Goal: Task Accomplishment & Management: Use online tool/utility

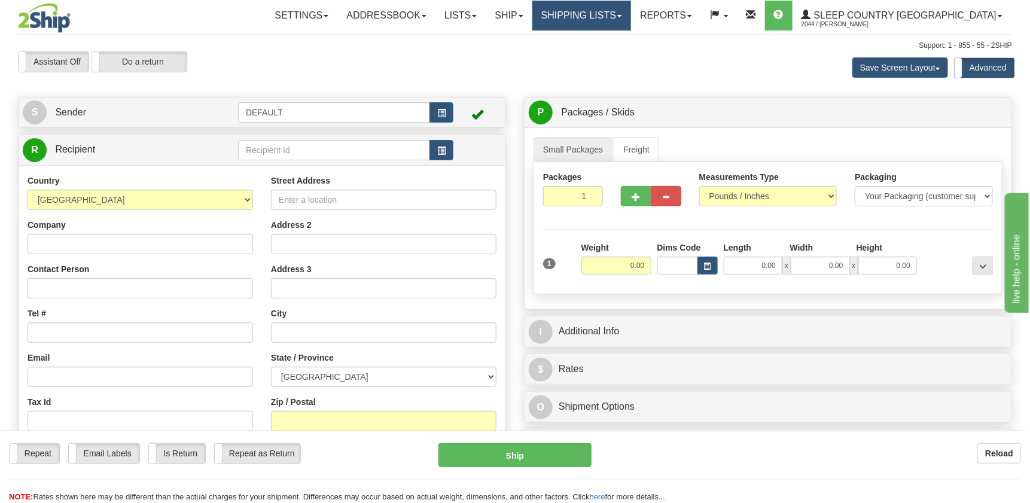
click at [631, 13] on link "Shipping lists" at bounding box center [581, 16] width 99 height 30
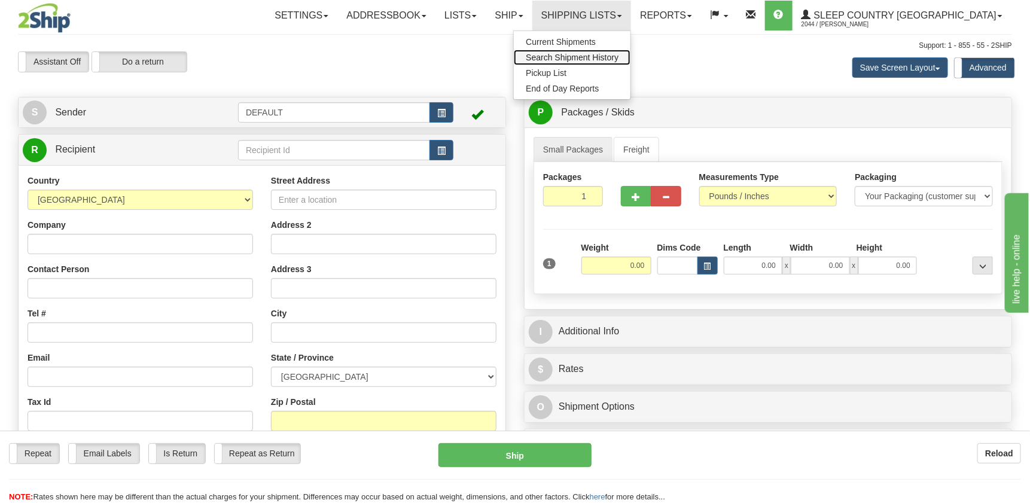
click at [619, 58] on span "Search Shipment History" at bounding box center [572, 58] width 93 height 10
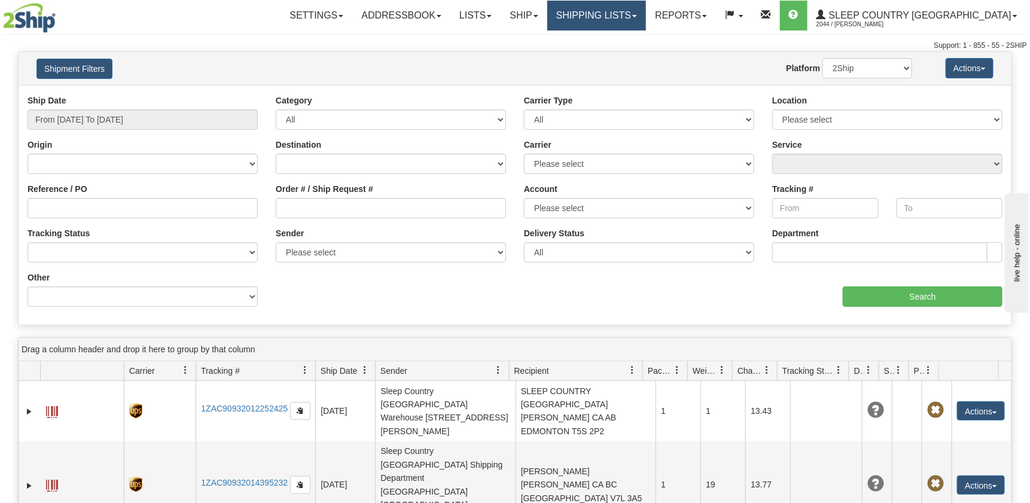
click at [646, 10] on link "Shipping lists" at bounding box center [596, 16] width 99 height 30
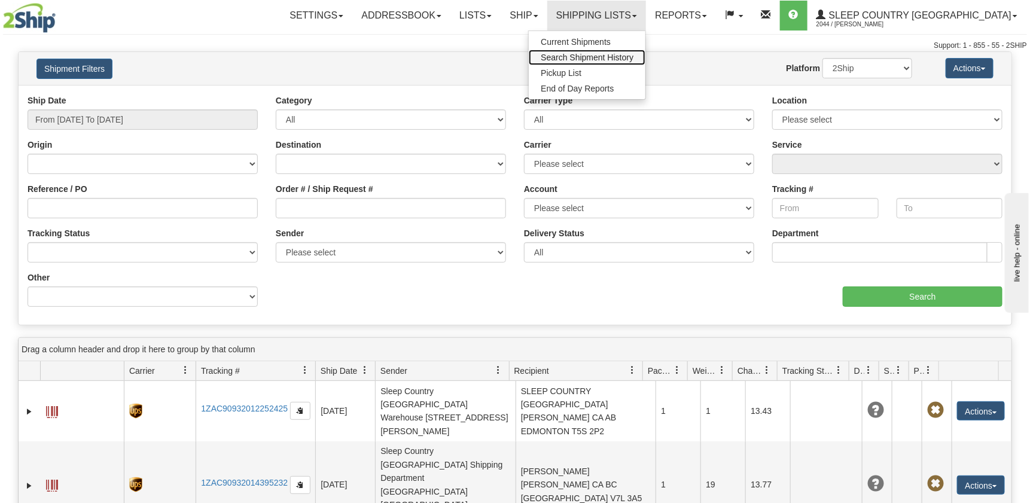
click at [634, 60] on span "Search Shipment History" at bounding box center [587, 58] width 93 height 10
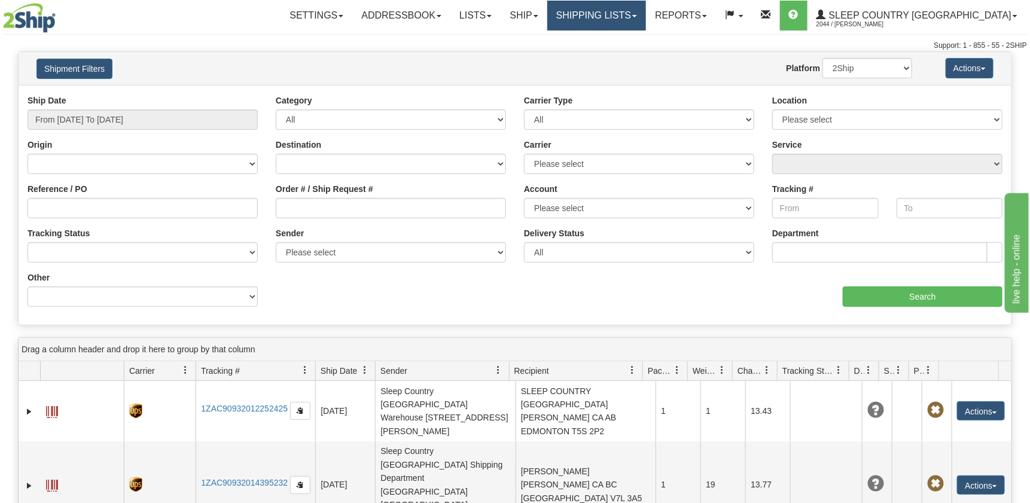
click at [646, 13] on link "Shipping lists" at bounding box center [596, 16] width 99 height 30
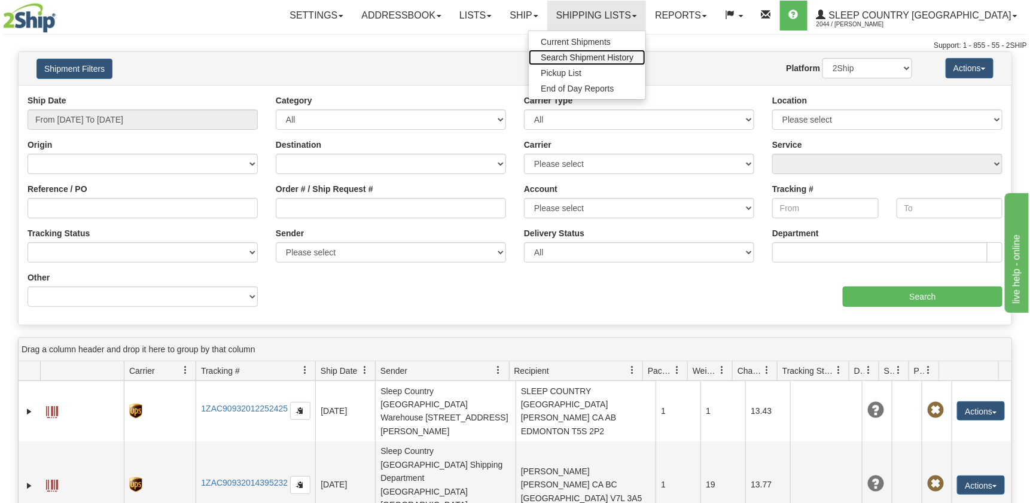
click at [634, 54] on span "Search Shipment History" at bounding box center [587, 58] width 93 height 10
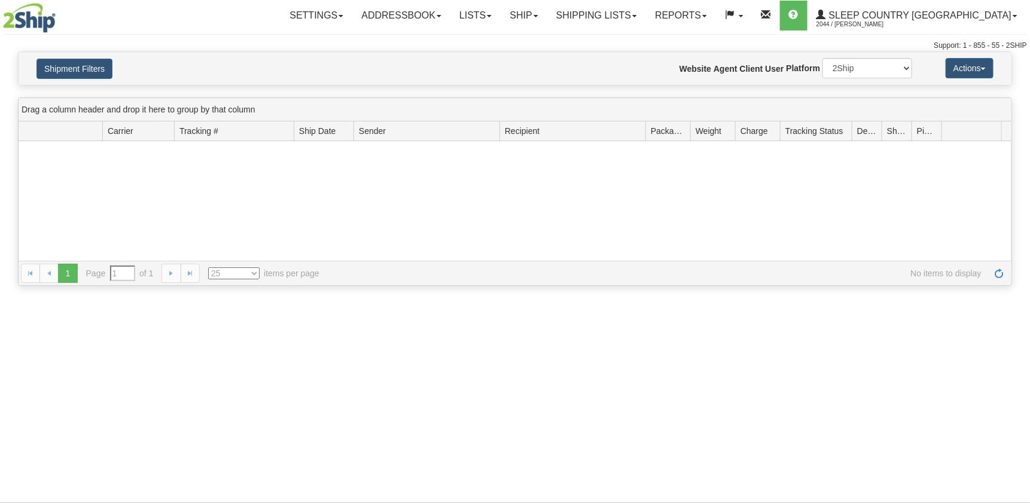
type input "From [DATE] To [DATE]"
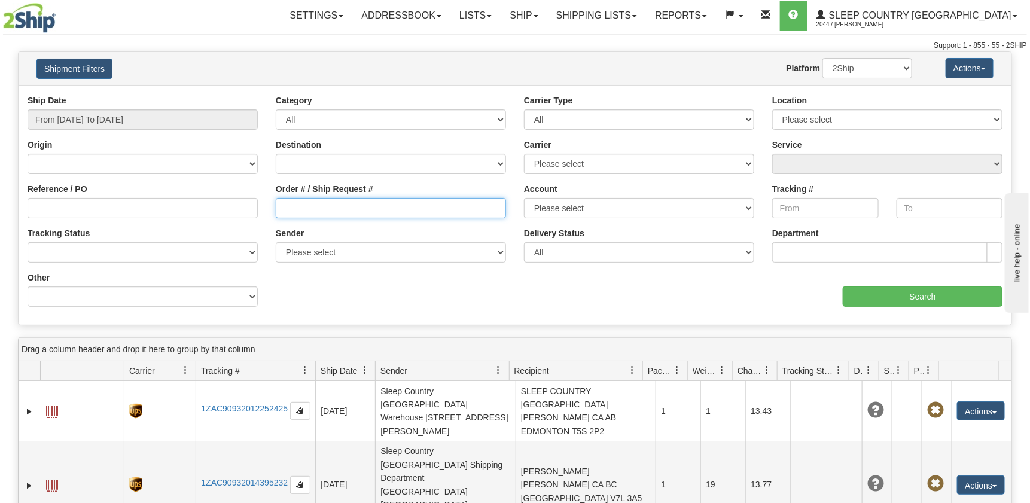
click at [294, 208] on input "Order # / Ship Request #" at bounding box center [391, 208] width 230 height 20
paste input "9000I095182"
type input "9000I095182"
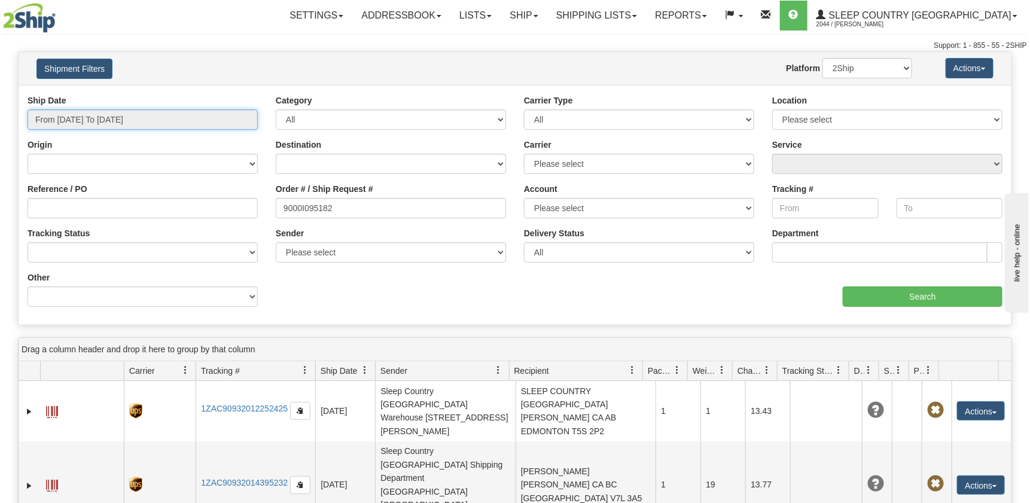
click at [173, 118] on input "From 10/02/2025 To 10/03/2025" at bounding box center [143, 119] width 230 height 20
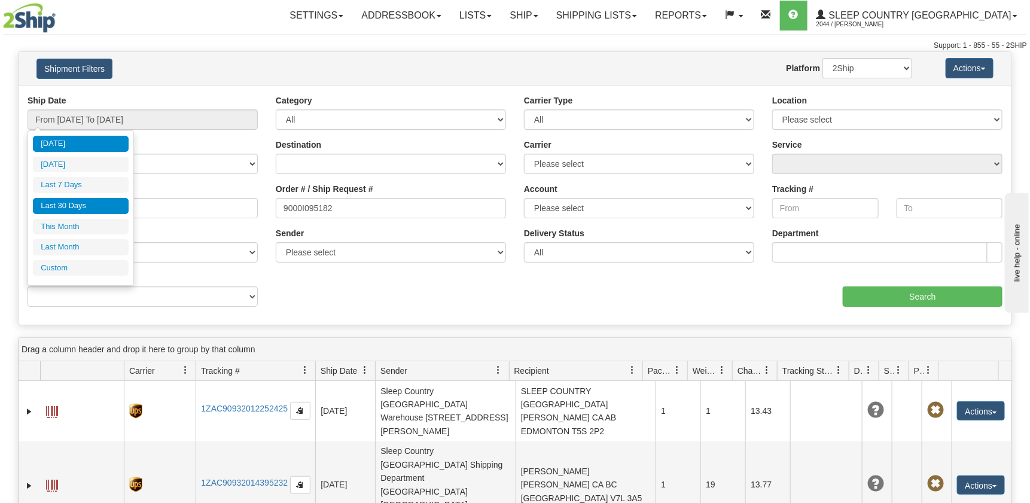
click at [100, 205] on li "Last 30 Days" at bounding box center [81, 206] width 96 height 16
type input "From 09/04/2025 To 10/03/2025"
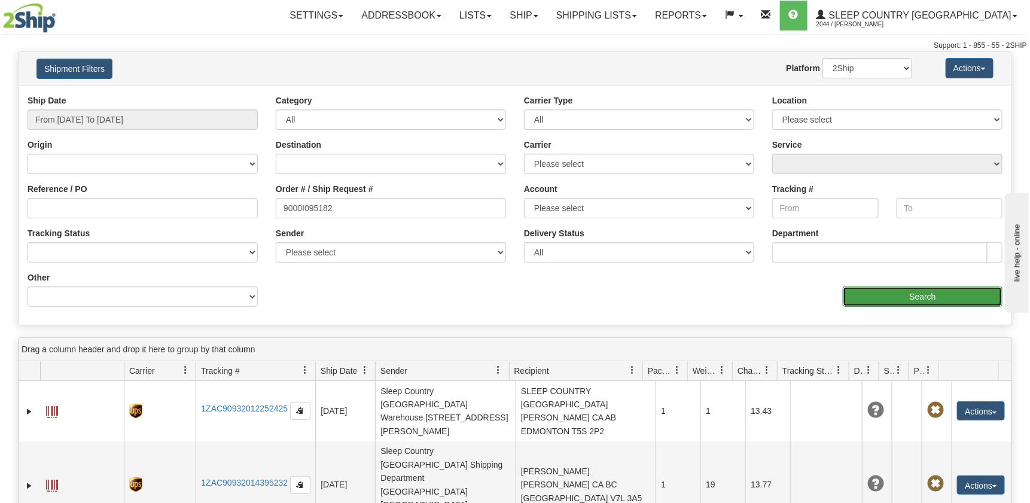
click at [863, 296] on input "Search" at bounding box center [923, 297] width 160 height 20
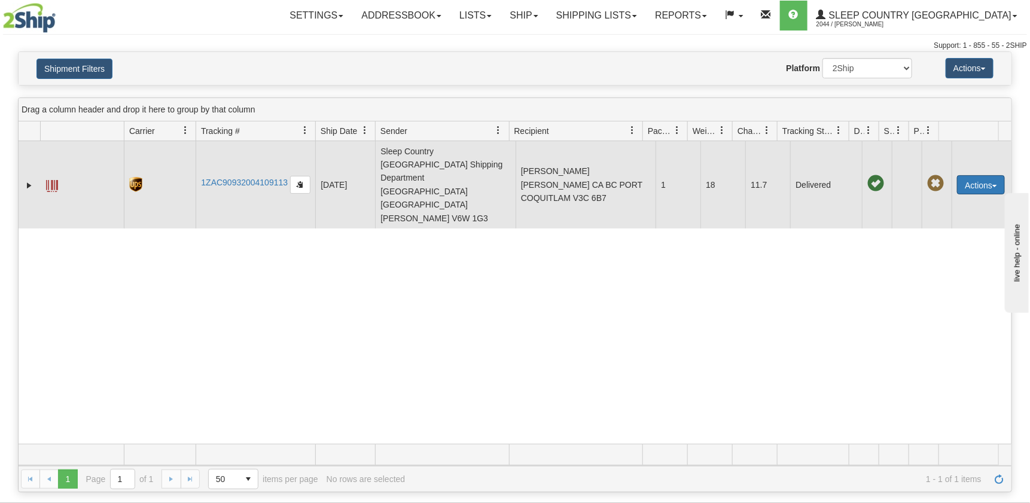
click at [958, 175] on button "Actions" at bounding box center [981, 184] width 48 height 19
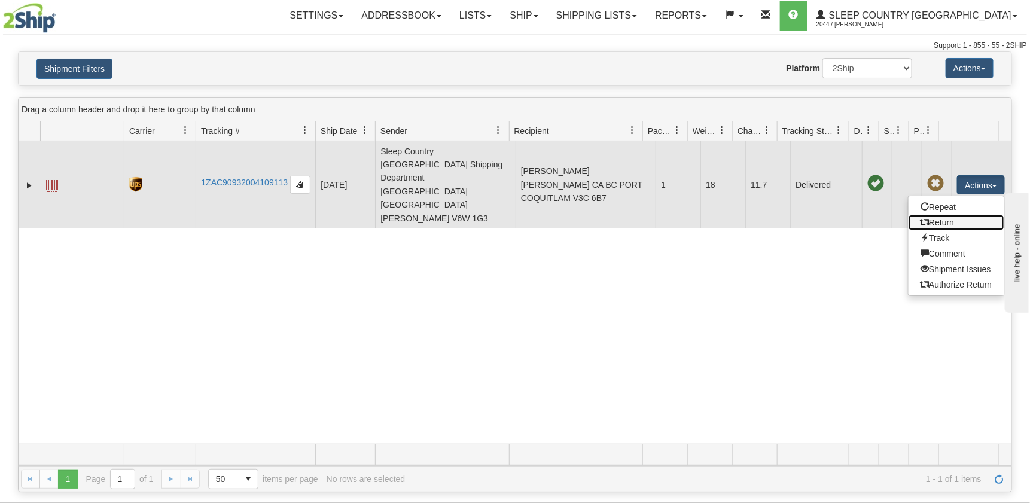
click at [940, 215] on link "Return" at bounding box center [957, 223] width 96 height 16
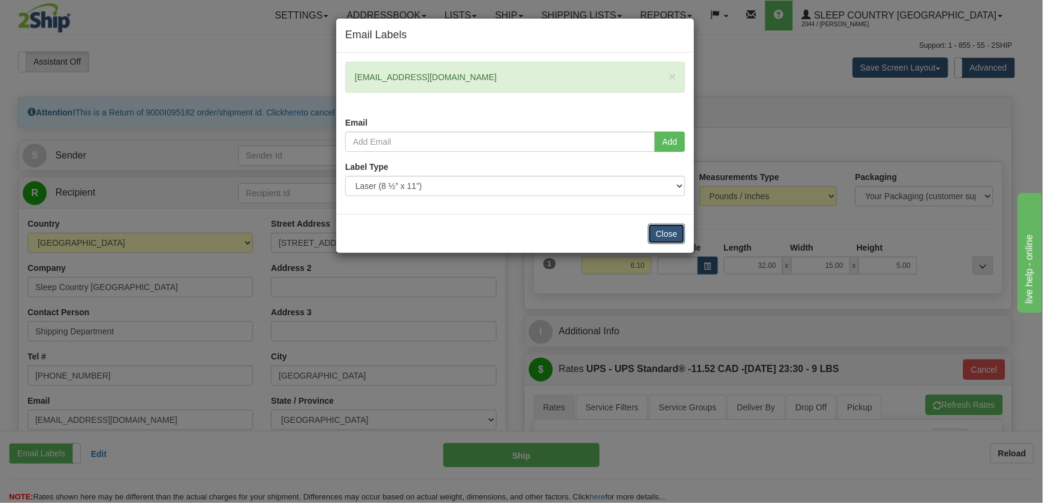
click at [662, 233] on button "Close" at bounding box center [666, 234] width 37 height 20
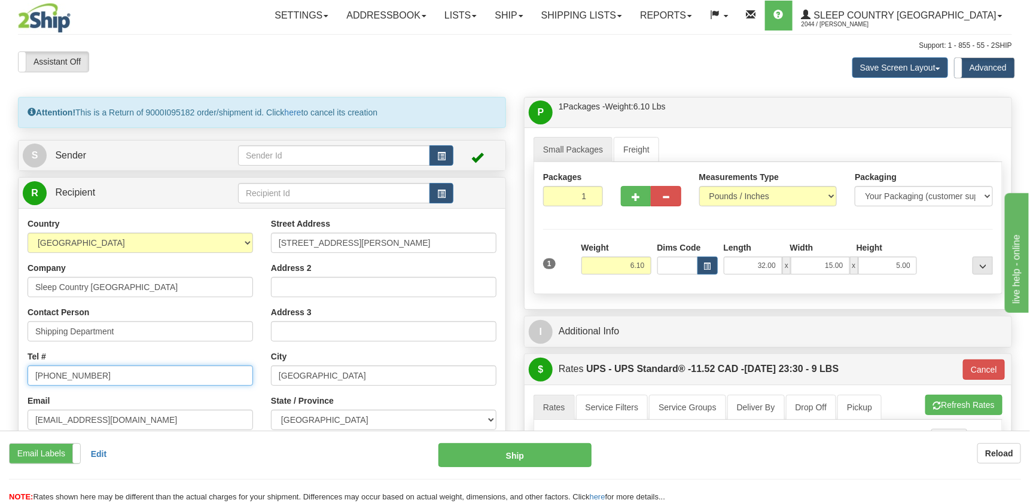
drag, startPoint x: 139, startPoint y: 379, endPoint x: 87, endPoint y: 378, distance: 52.1
click at [87, 378] on input "[PHONE_NUMBER]" at bounding box center [141, 376] width 226 height 20
click at [196, 418] on input "AllSupervisors-901@sleepcountry.ca" at bounding box center [141, 420] width 226 height 20
drag, startPoint x: -93, startPoint y: 416, endPoint x: 205, endPoint y: 426, distance: 298.1
click at [187, 431] on div "Email Labels Email Labels Edit Reload Ship Reload" at bounding box center [515, 467] width 1030 height 72
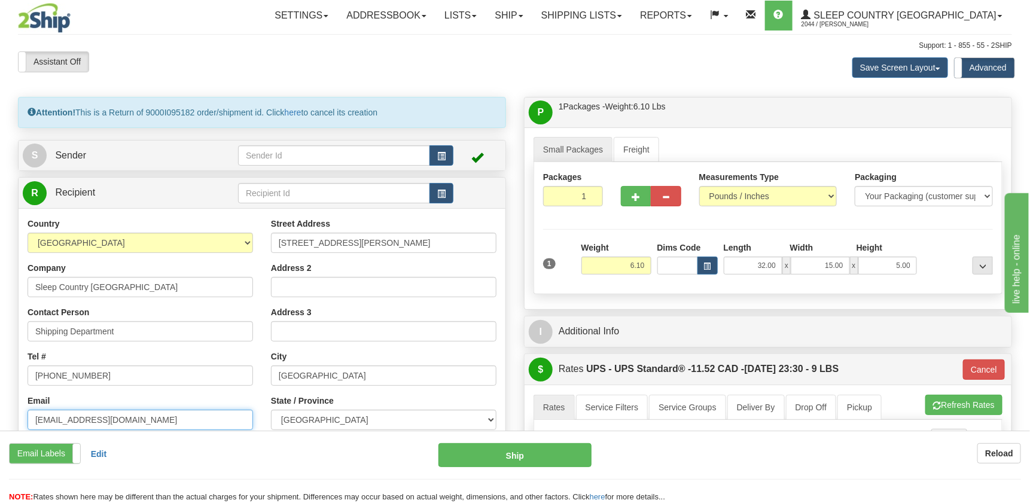
drag, startPoint x: 212, startPoint y: 419, endPoint x: 8, endPoint y: 422, distance: 204.6
click at [8, 422] on div "Toggle navigation Settings Shipping Preferences Fields Preferences New" at bounding box center [515, 465] width 1030 height 931
paste input "jasonchanrx@hotmail.com"
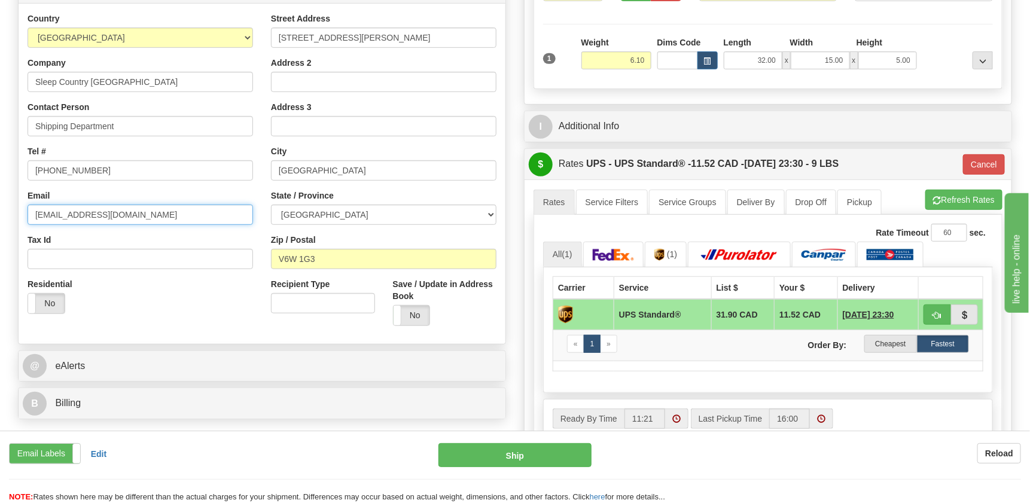
scroll to position [224, 0]
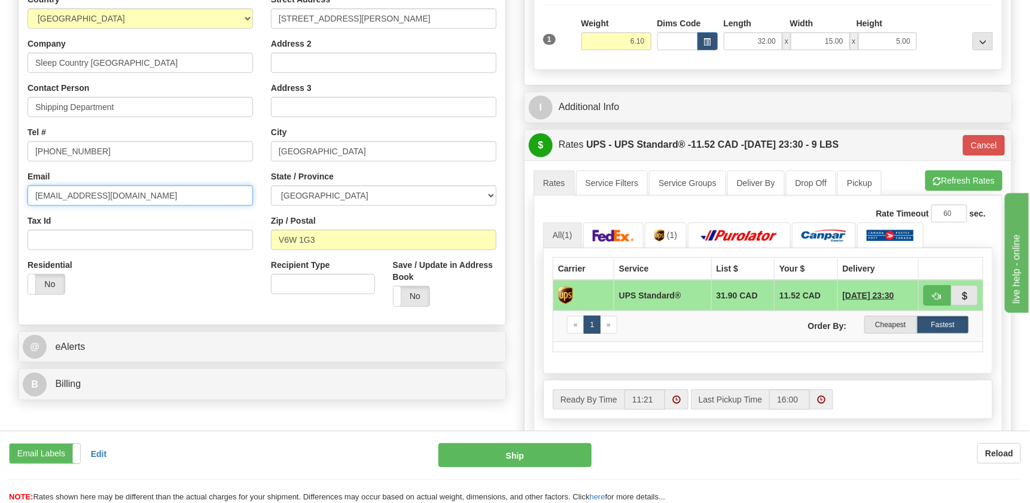
type input "jasonchanrx@hotmail.com"
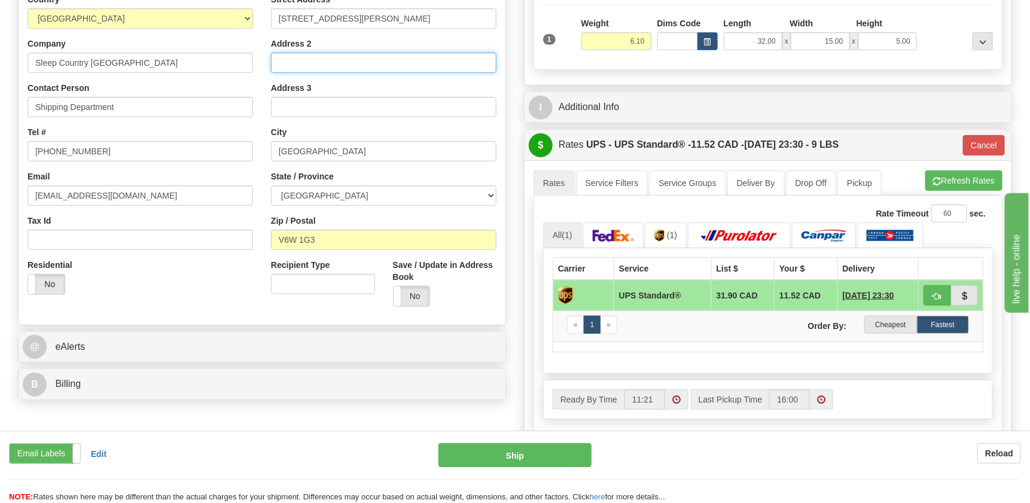
click at [306, 63] on input "Address 2" at bounding box center [384, 63] width 226 height 20
type input "UNIT 110"
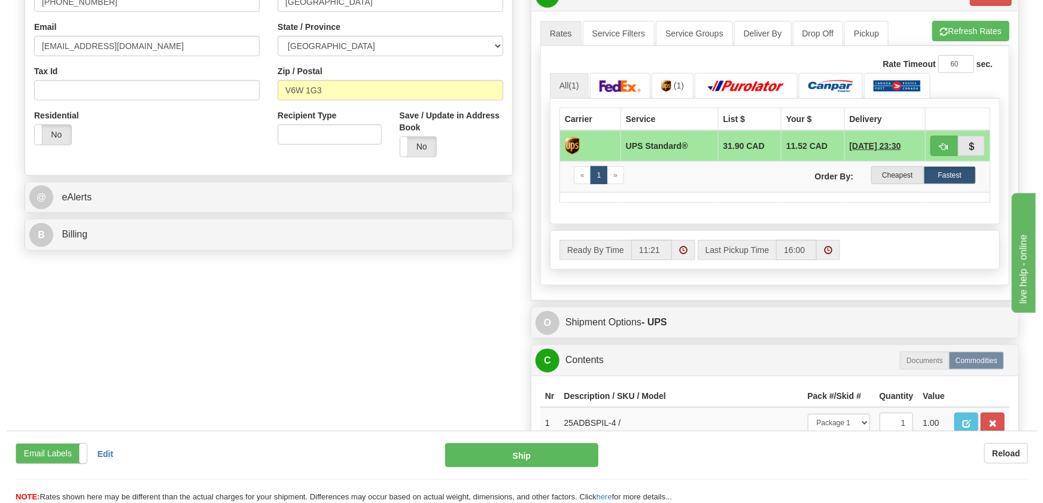
scroll to position [523, 0]
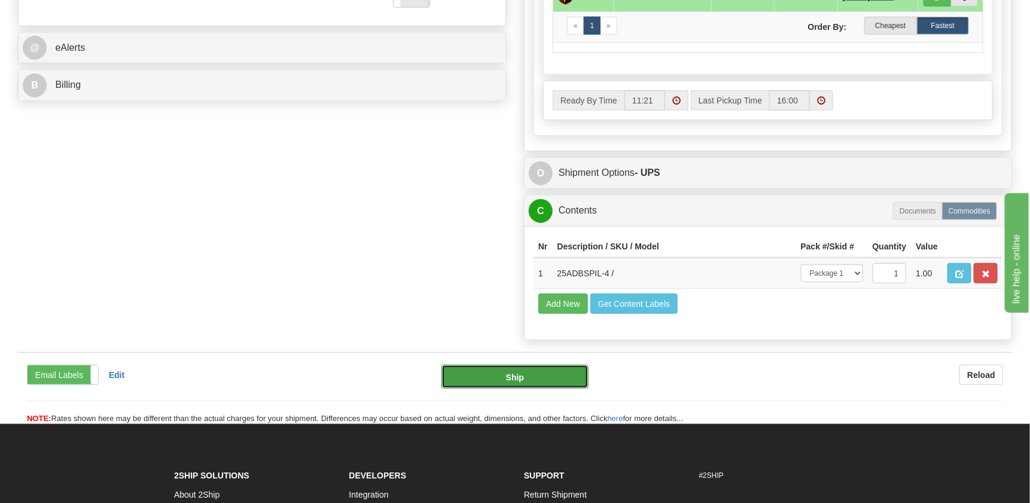
click at [539, 389] on button "Ship" at bounding box center [516, 377] width 148 height 24
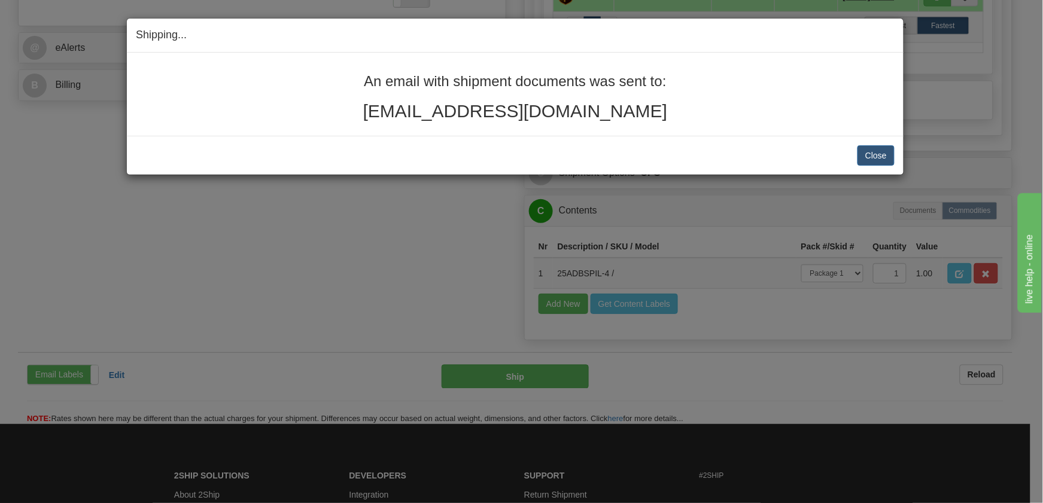
drag, startPoint x: 632, startPoint y: 120, endPoint x: 362, endPoint y: 84, distance: 272.8
click at [362, 84] on div "An email with shipment documents was sent to: jasonchanrx@hotmail.com" at bounding box center [515, 97] width 759 height 47
copy div "An email with shipment documents was sent to: jasonchanrx@hotmail.com"
drag, startPoint x: 878, startPoint y: 154, endPoint x: 872, endPoint y: 157, distance: 6.7
click at [878, 154] on button "Close" at bounding box center [875, 155] width 37 height 20
